Goal: Information Seeking & Learning: Find specific fact

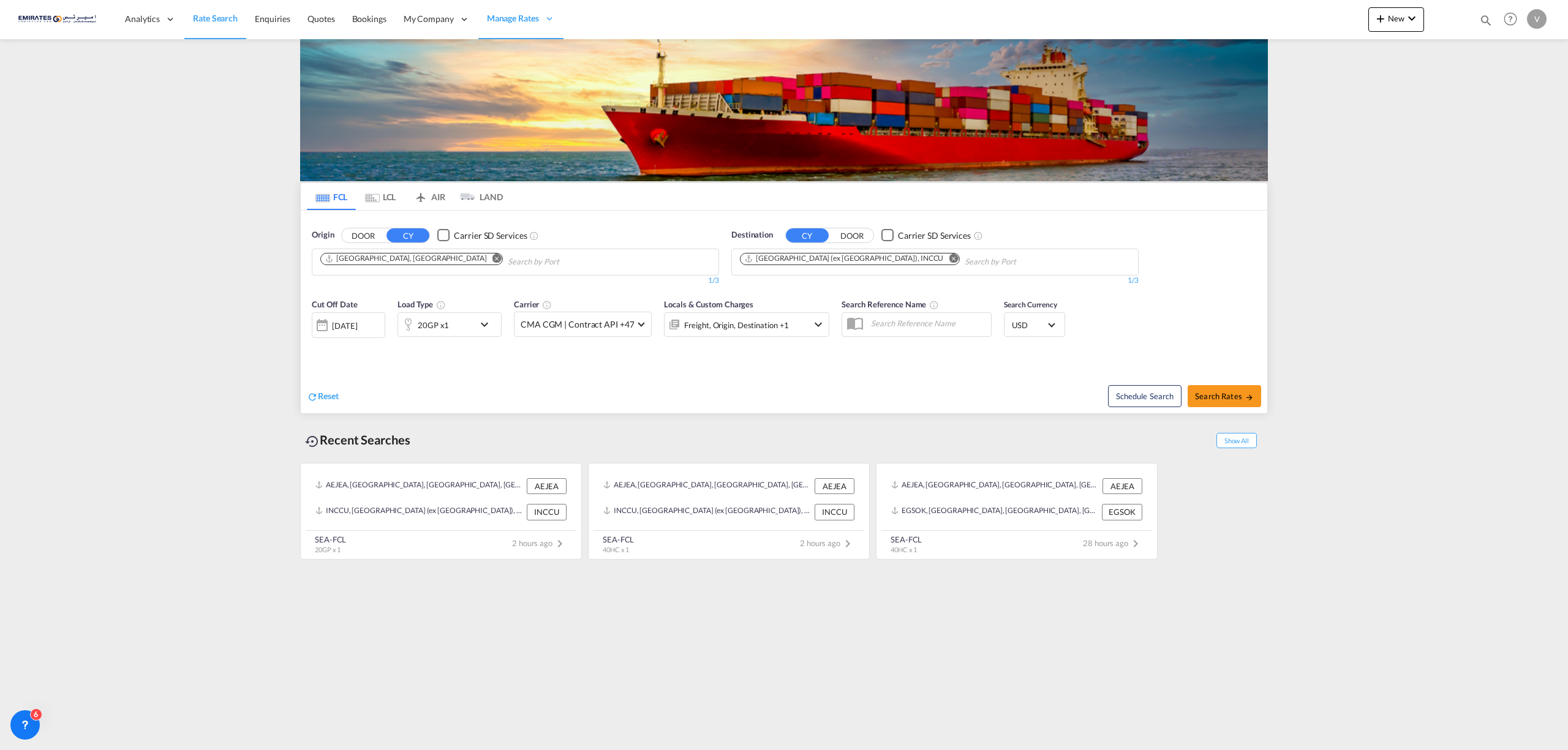
click at [949, 255] on md-icon "Remove" at bounding box center [954, 258] width 9 height 9
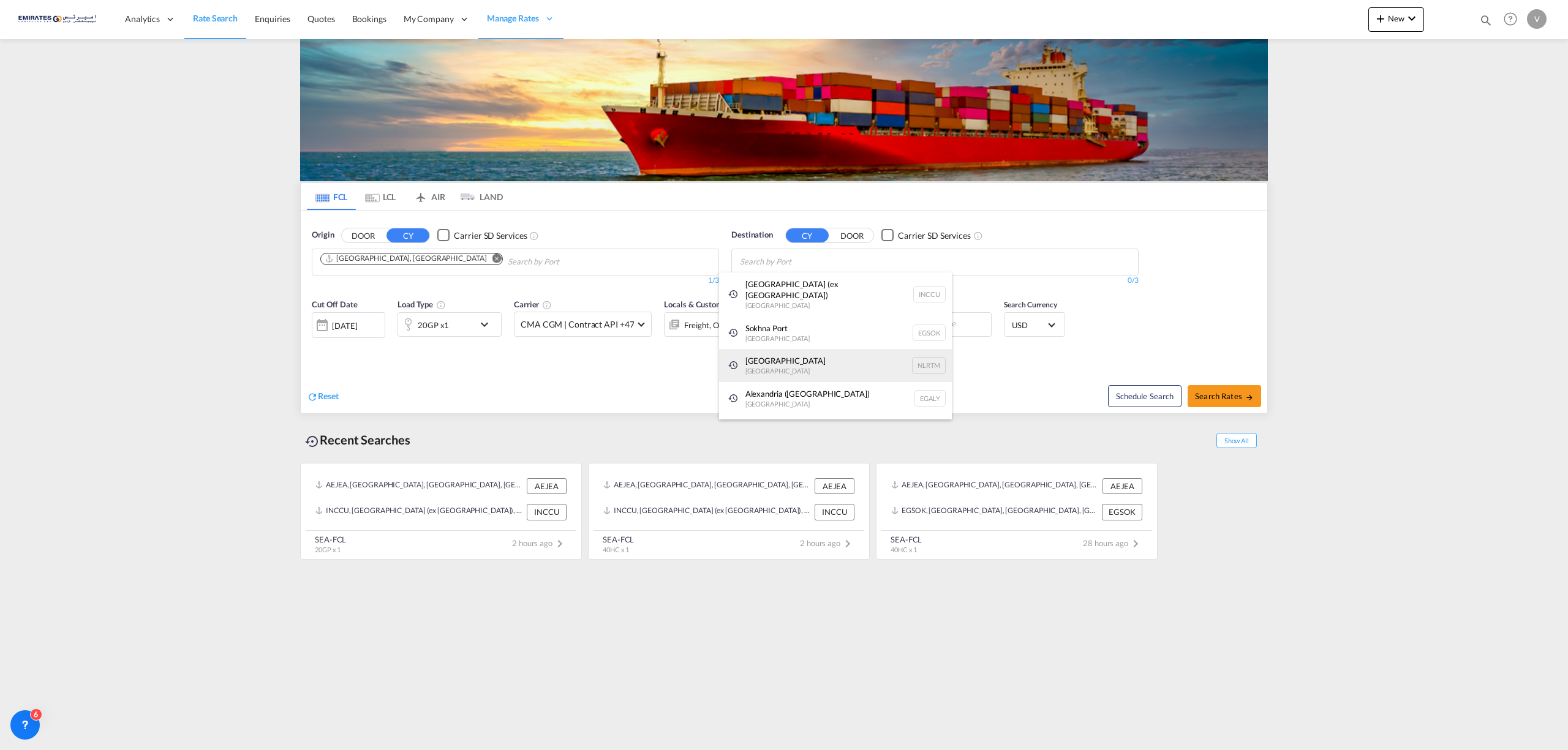
click at [768, 355] on div "[GEOGRAPHIC_DATA] [GEOGRAPHIC_DATA] NLRTM" at bounding box center [836, 366] width 233 height 33
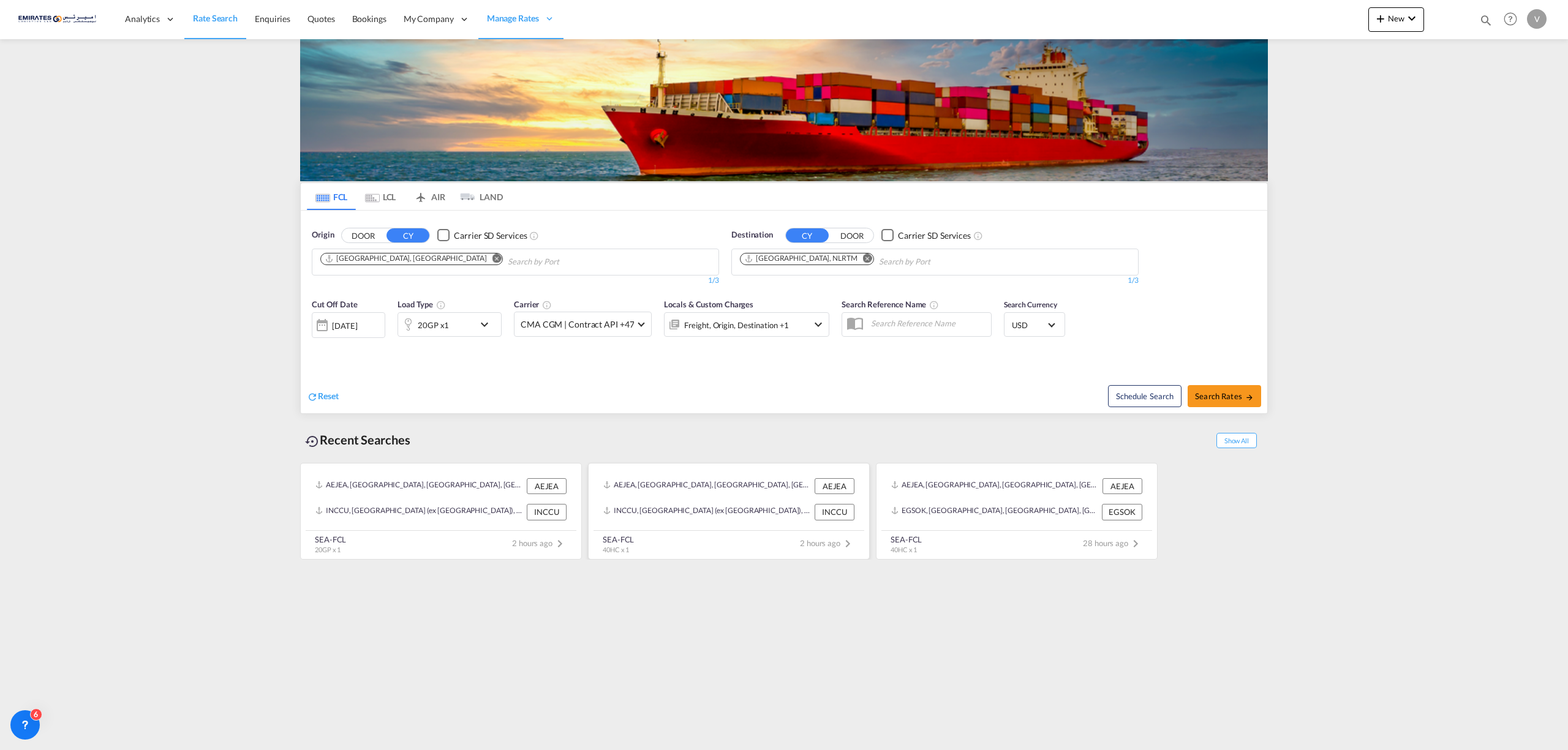
drag, startPoint x: 1223, startPoint y: 399, endPoint x: 699, endPoint y: 475, distance: 529.5
click at [314, 322] on div at bounding box center [322, 324] width 20 height 24
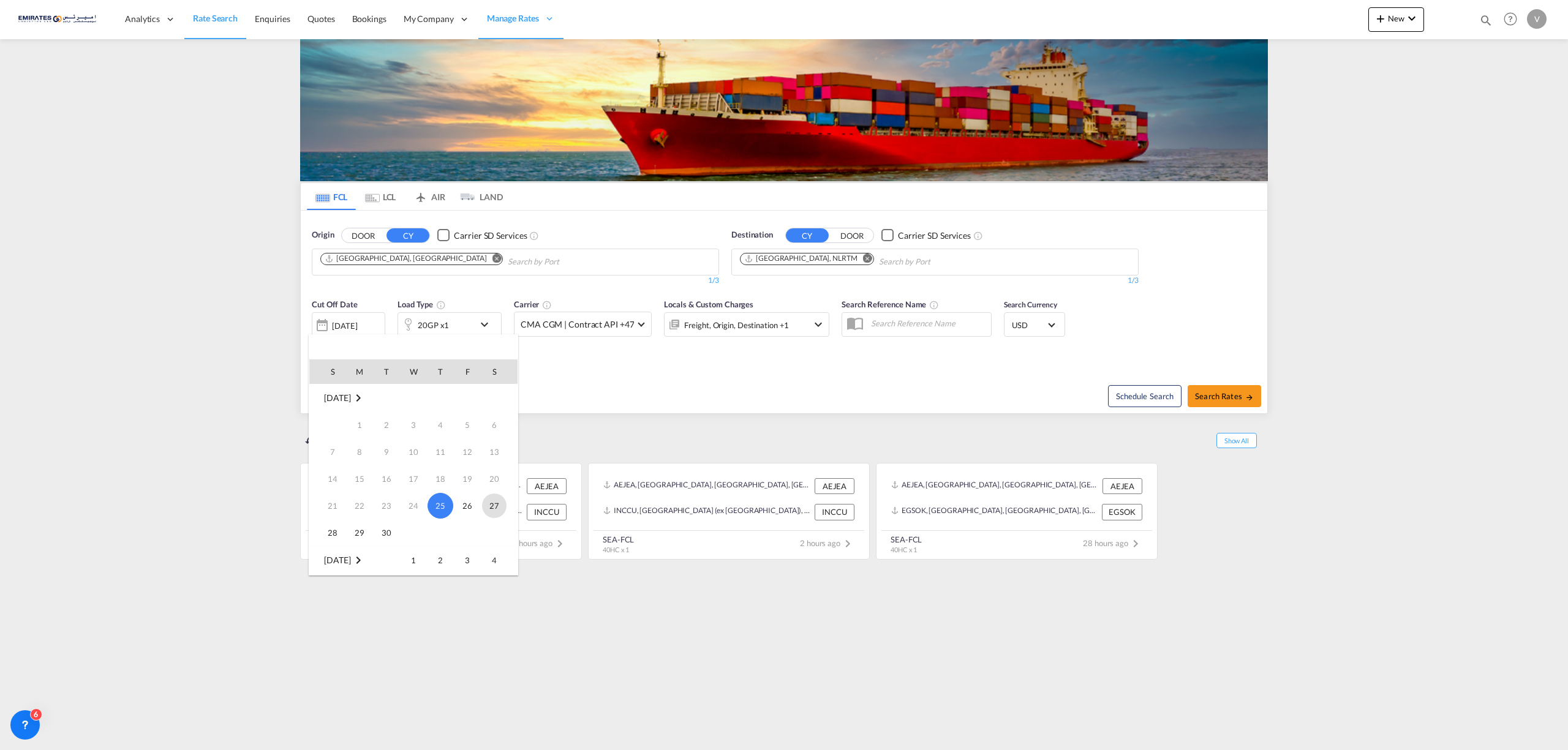
scroll to position [81, 0]
click at [464, 479] on span "3" at bounding box center [467, 478] width 24 height 24
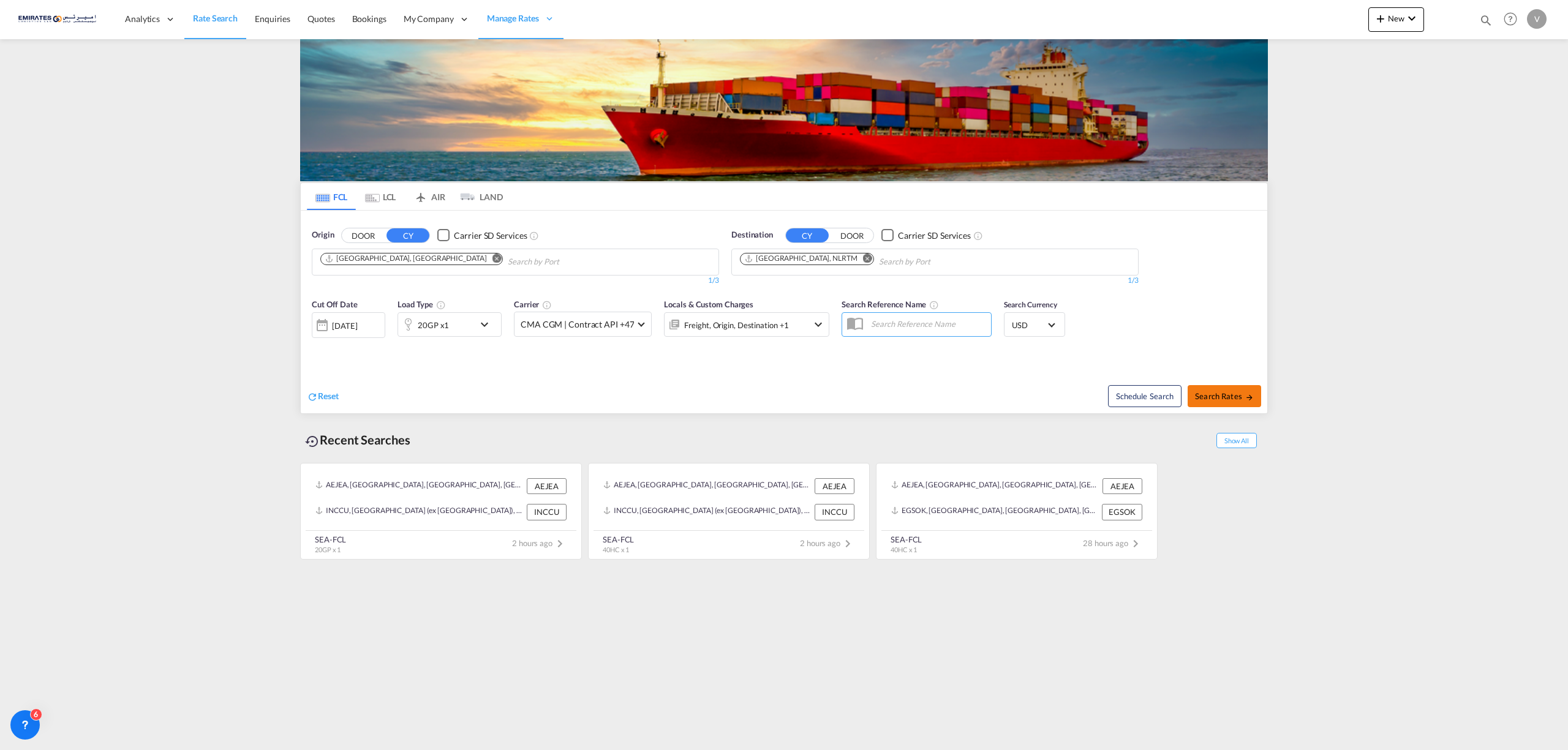
click at [1223, 395] on span "Search Rates" at bounding box center [1224, 396] width 59 height 10
type input "AEJEA to NLRTM / [DATE]"
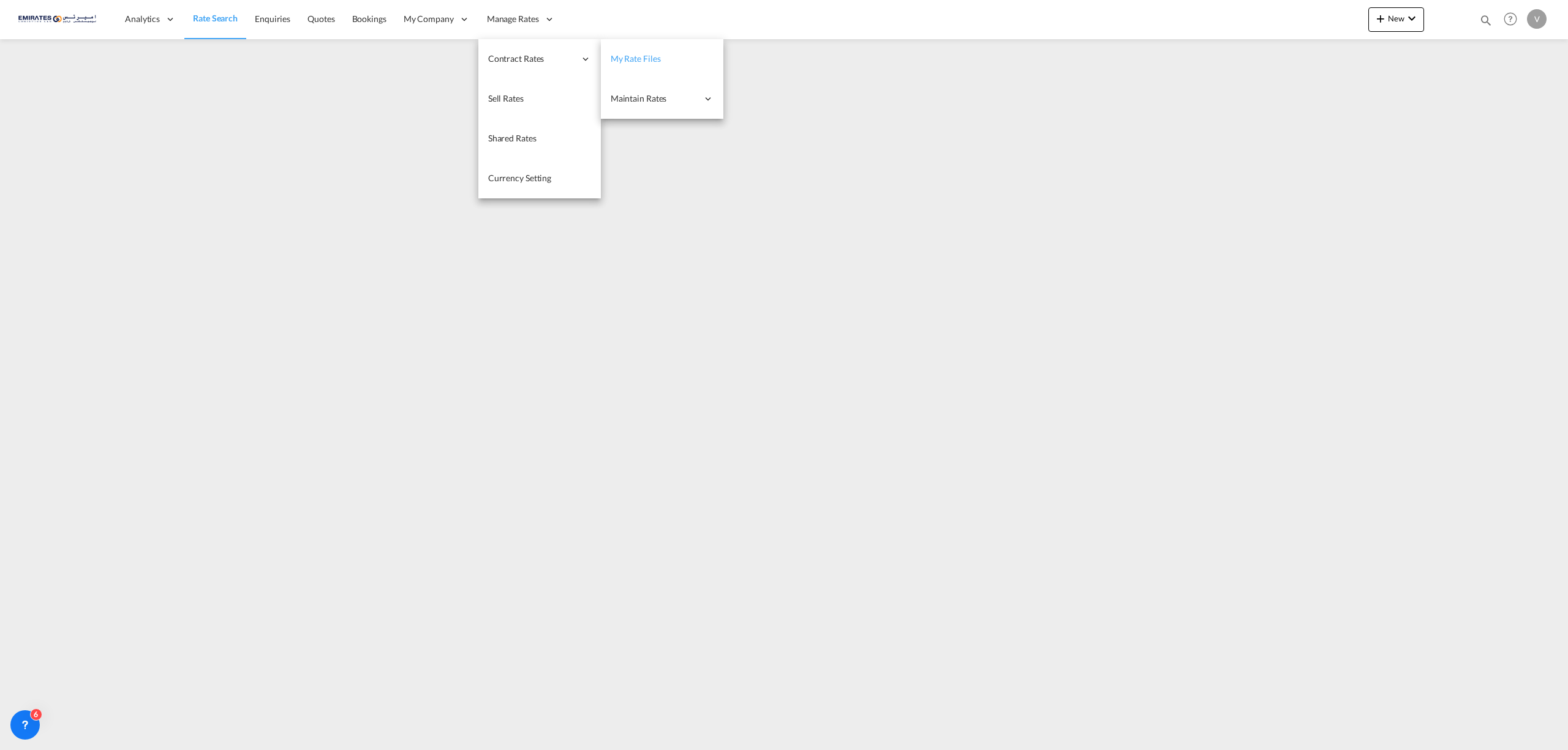
click at [621, 50] on link "My Rate Files" at bounding box center [662, 59] width 123 height 40
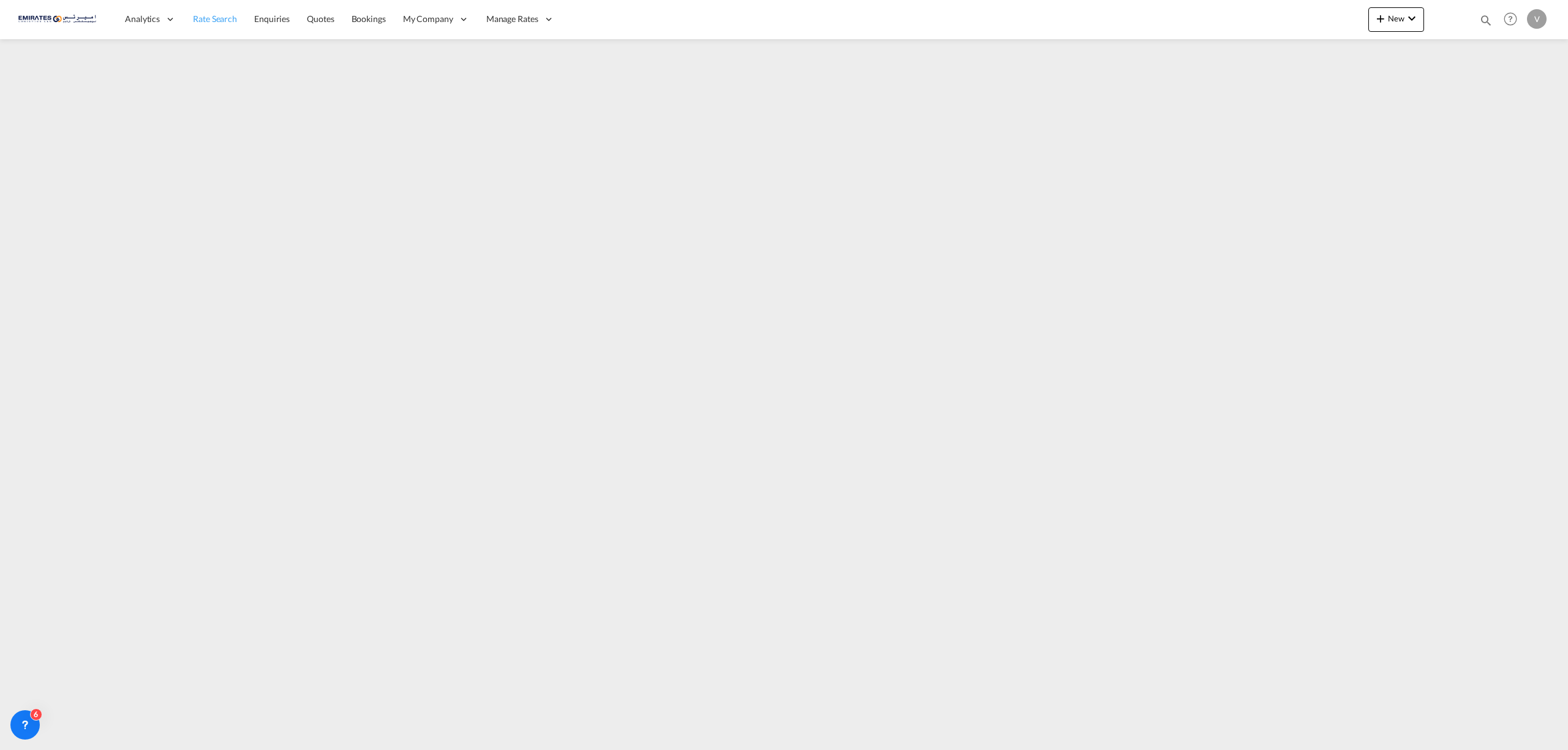
click at [201, 10] on link "Rate Search" at bounding box center [215, 19] width 61 height 40
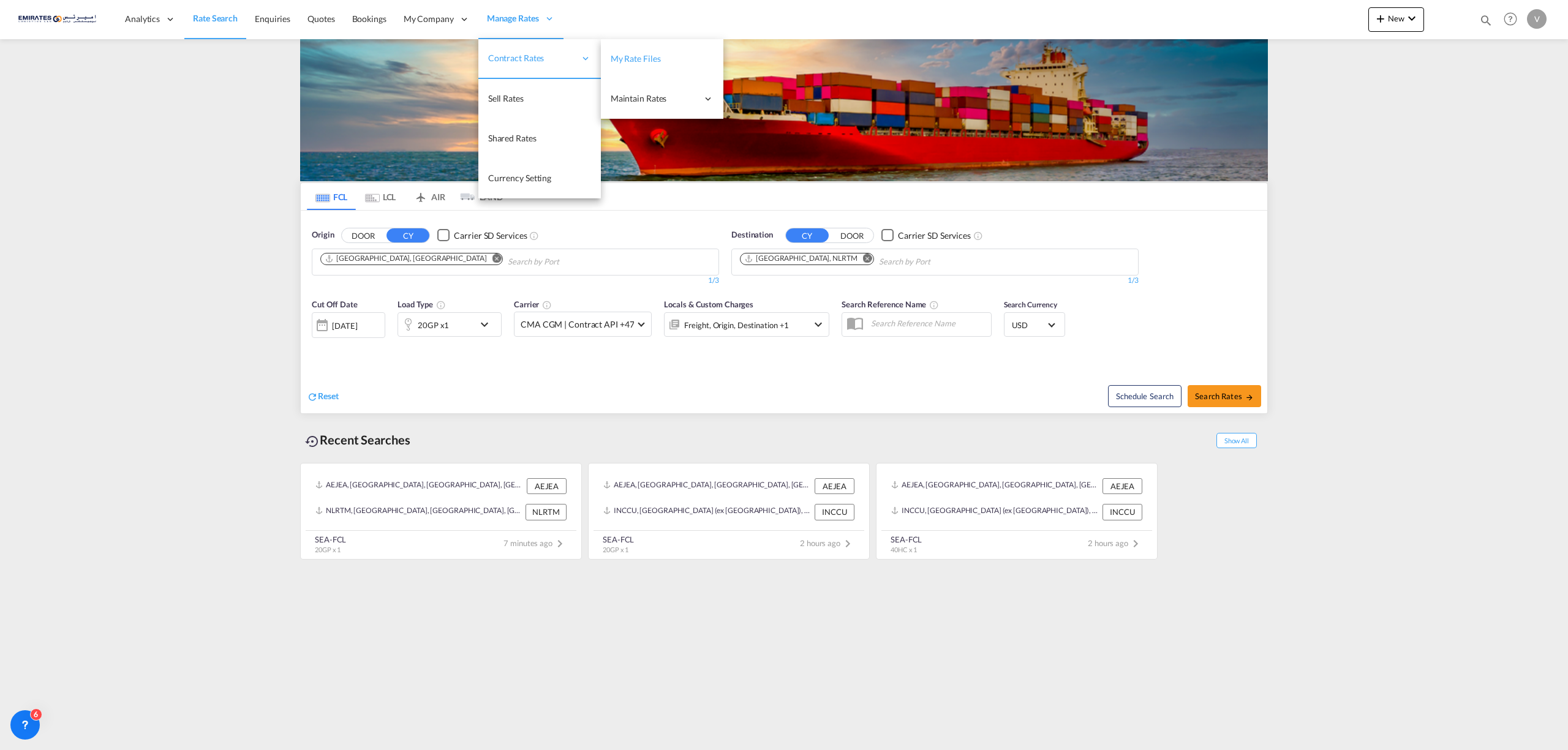
click at [673, 59] on link "My Rate Files" at bounding box center [662, 59] width 123 height 40
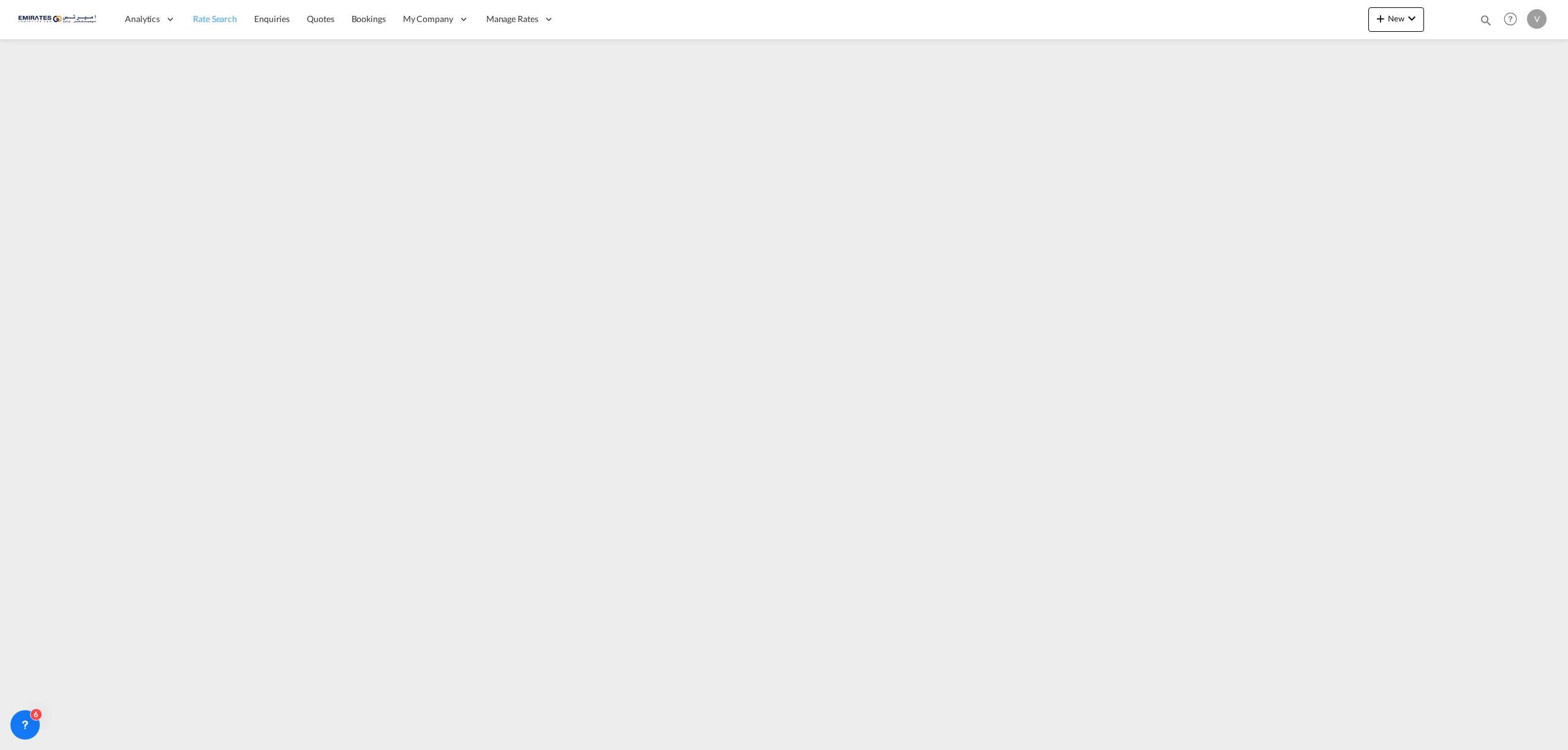
click at [224, 16] on span "Rate Search" at bounding box center [215, 18] width 44 height 10
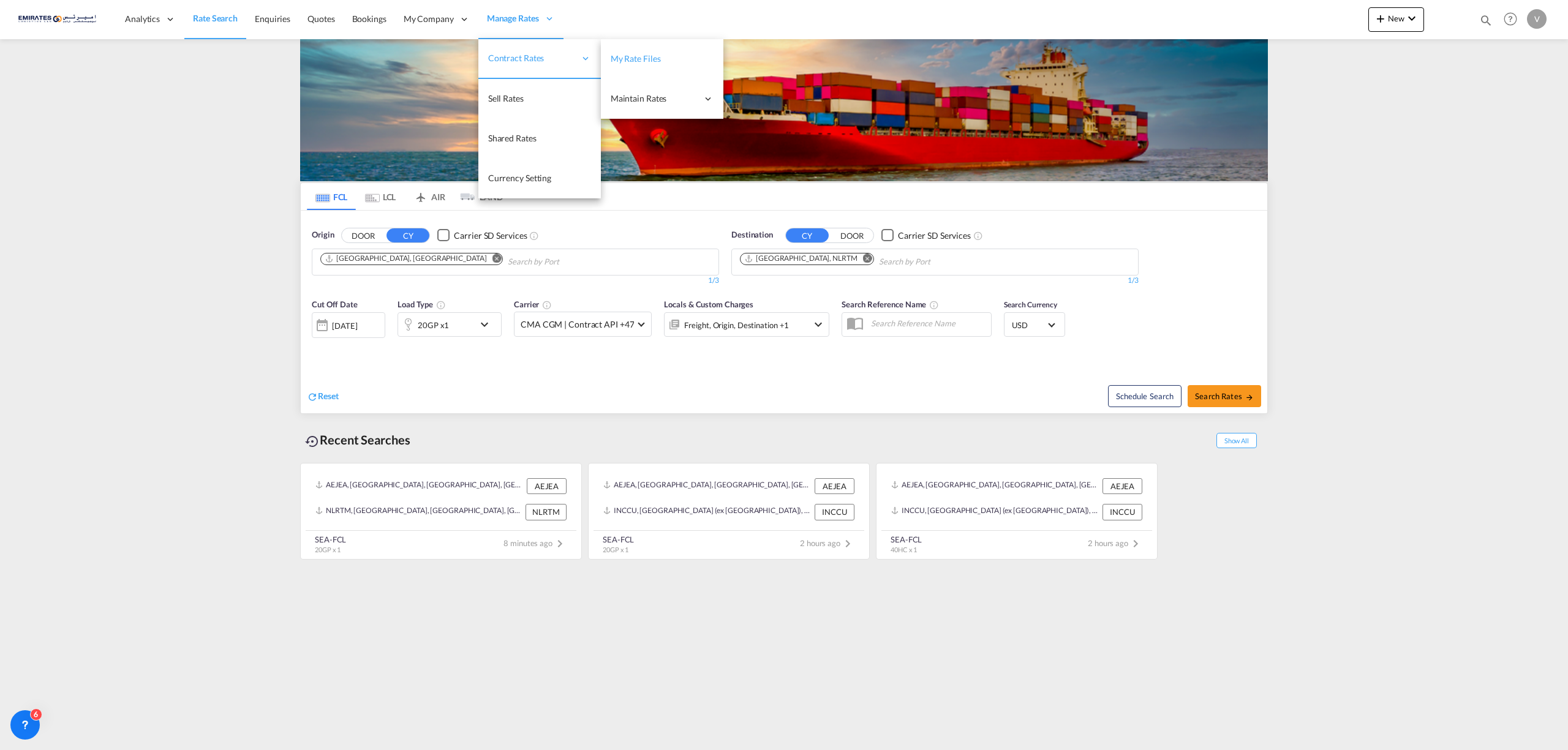
click at [653, 56] on span "My Rate Files" at bounding box center [635, 58] width 50 height 10
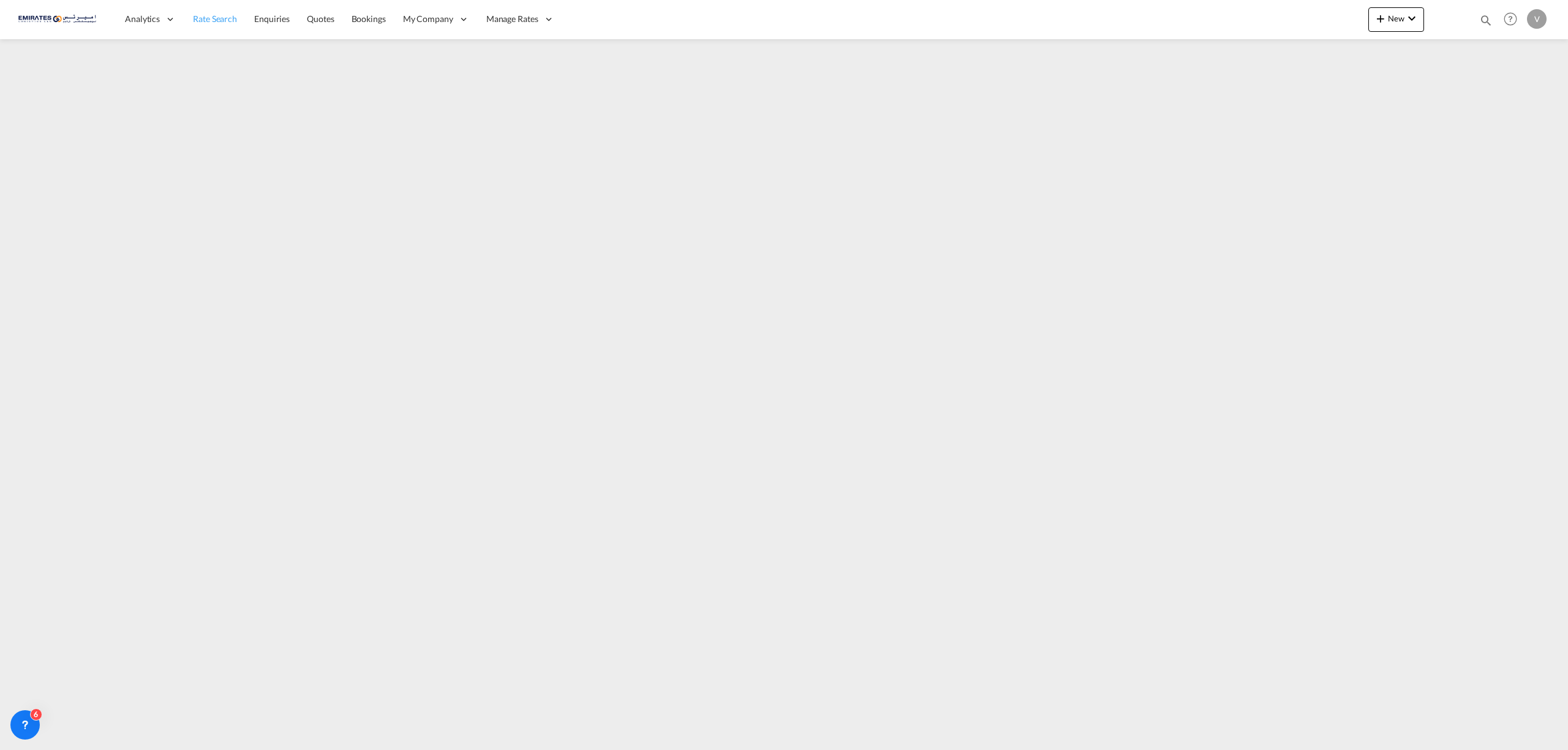
click at [209, 22] on span "Rate Search" at bounding box center [215, 18] width 44 height 10
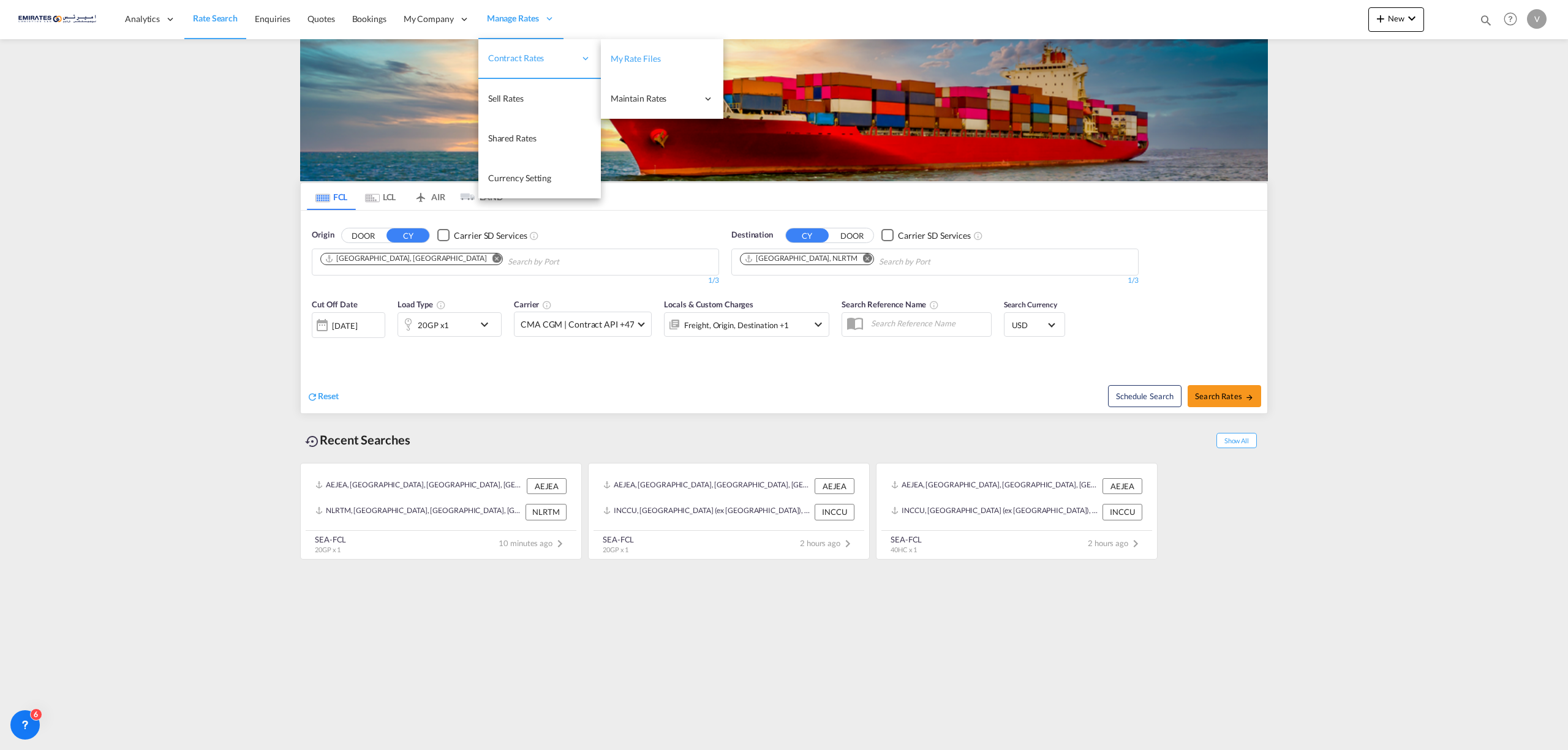
click at [624, 56] on span "My Rate Files" at bounding box center [635, 58] width 50 height 10
